Goal: Task Accomplishment & Management: Manage account settings

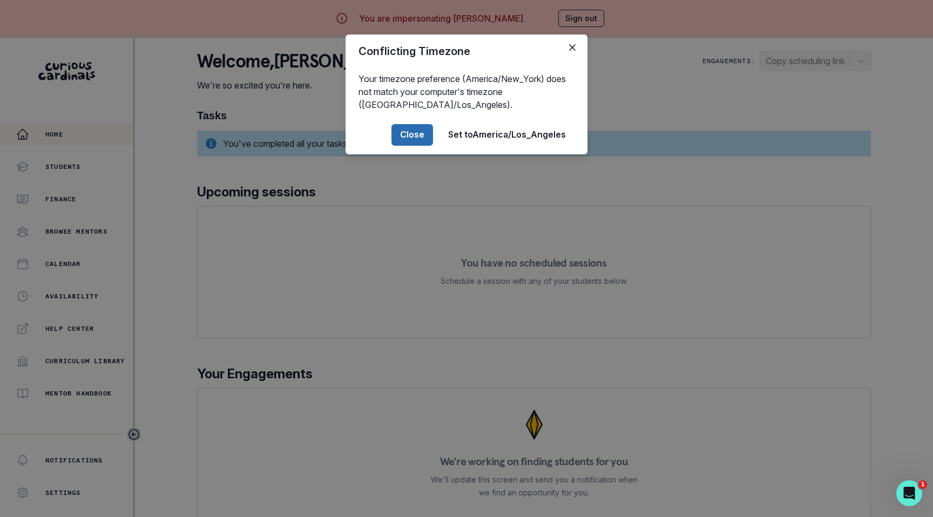
click at [400, 132] on button "Close" at bounding box center [412, 135] width 42 height 22
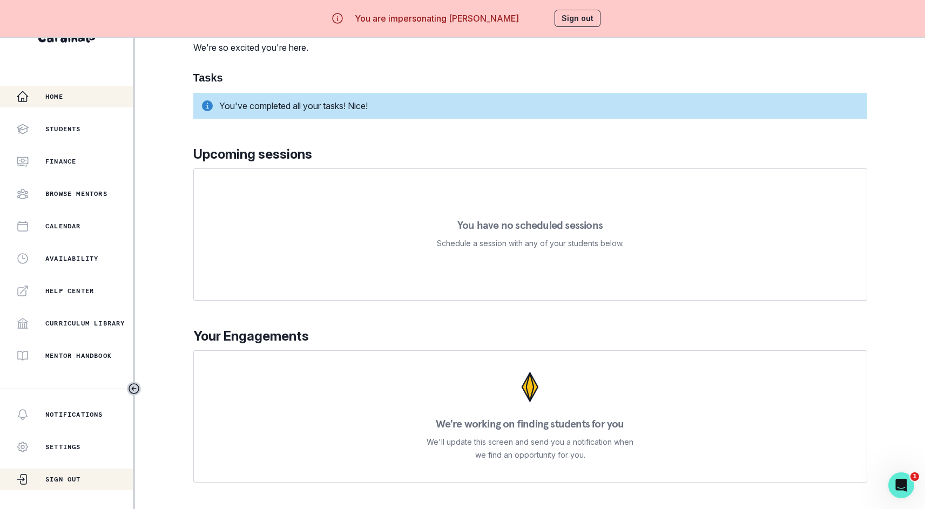
scroll to position [46, 0]
click at [66, 476] on p "Sign Out" at bounding box center [63, 479] width 36 height 9
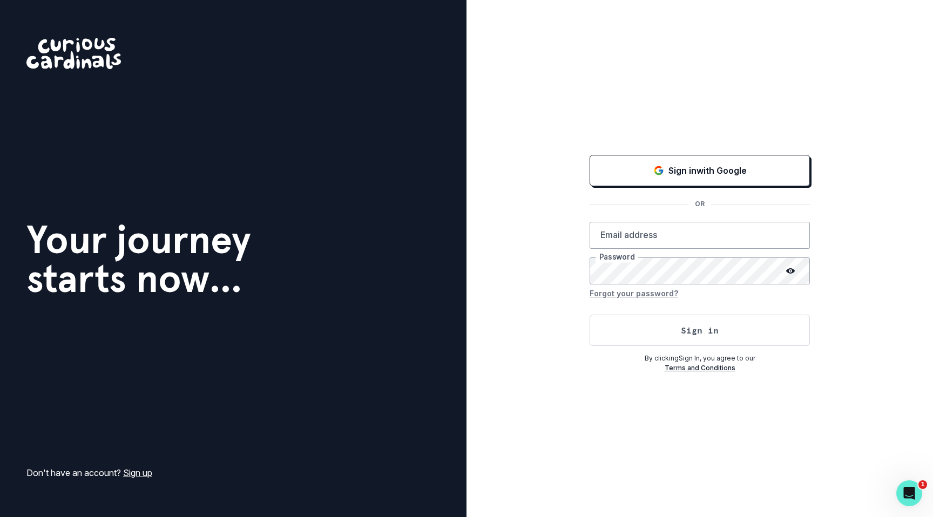
click at [640, 133] on div "Sign in with Google OR Email address Password Forgot your password? Sign in By …" at bounding box center [699, 258] width 466 height 517
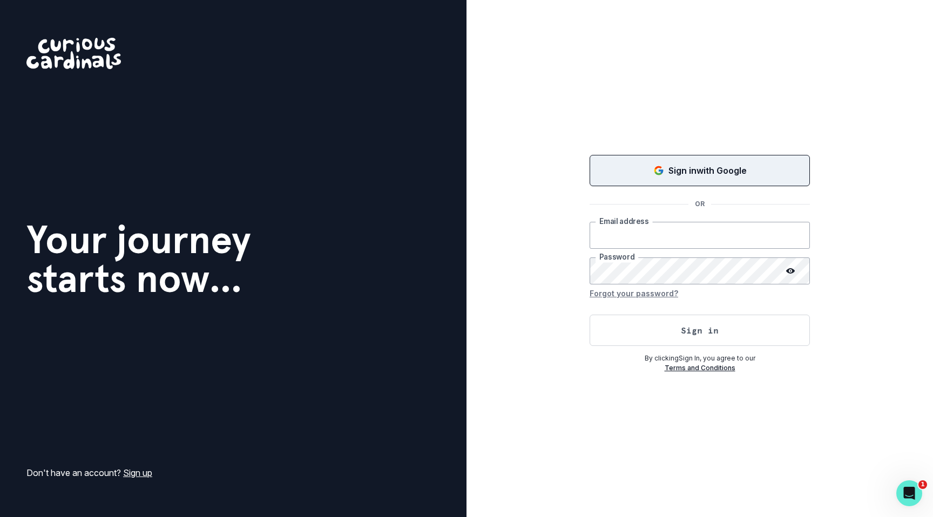
type input "[PERSON_NAME][EMAIL_ADDRESS][DOMAIN_NAME]"
click at [646, 160] on button "Sign in with Google" at bounding box center [700, 170] width 220 height 31
